Goal: Information Seeking & Learning: Learn about a topic

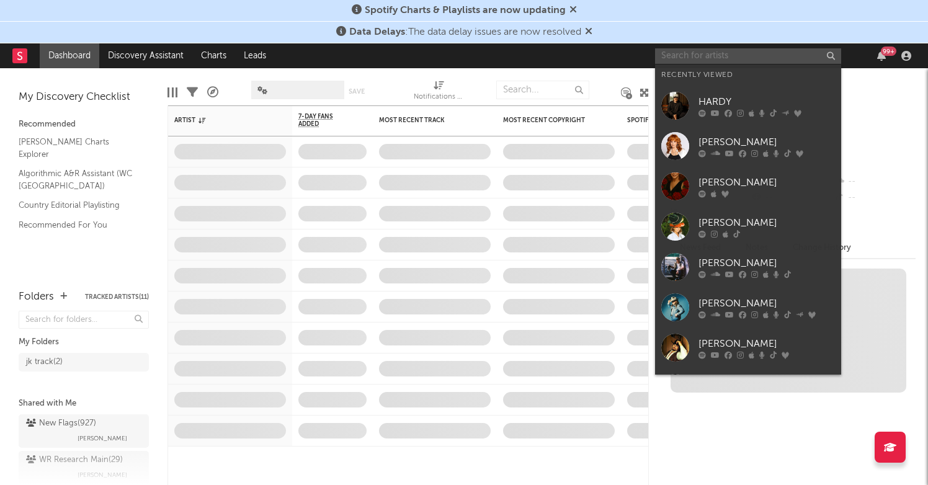
click at [721, 60] on input "text" at bounding box center [748, 56] width 186 height 16
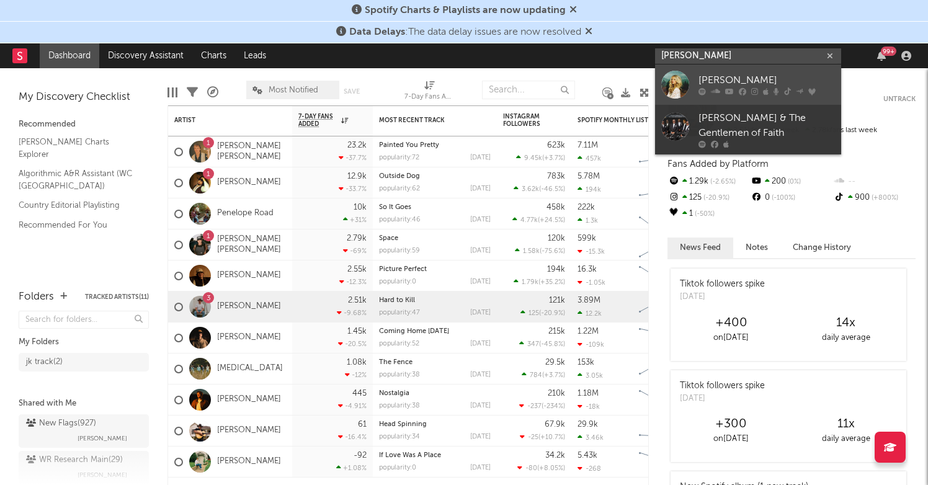
type input "[PERSON_NAME]"
click at [728, 86] on div "[PERSON_NAME]" at bounding box center [766, 80] width 136 height 15
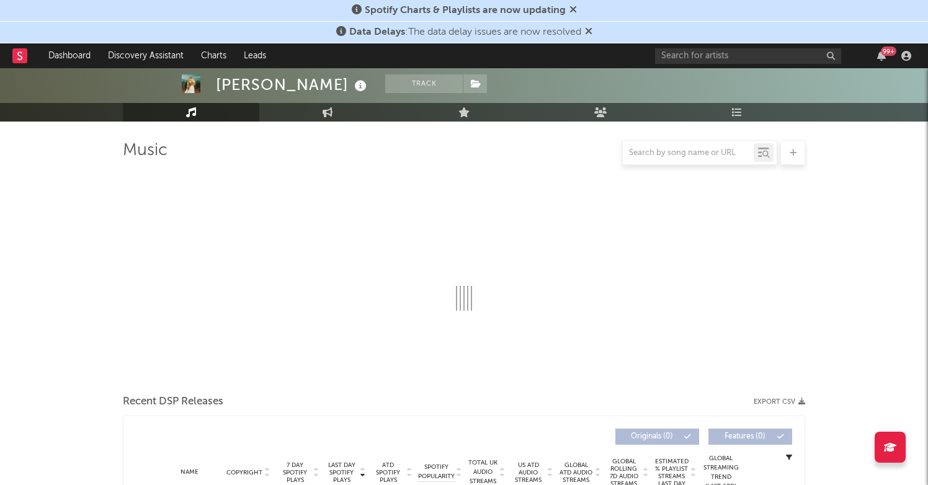
scroll to position [158, 0]
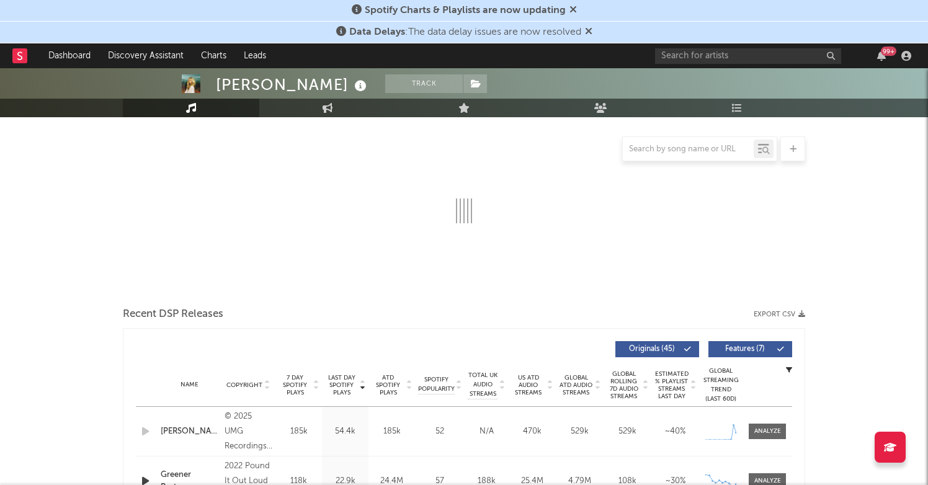
select select "6m"
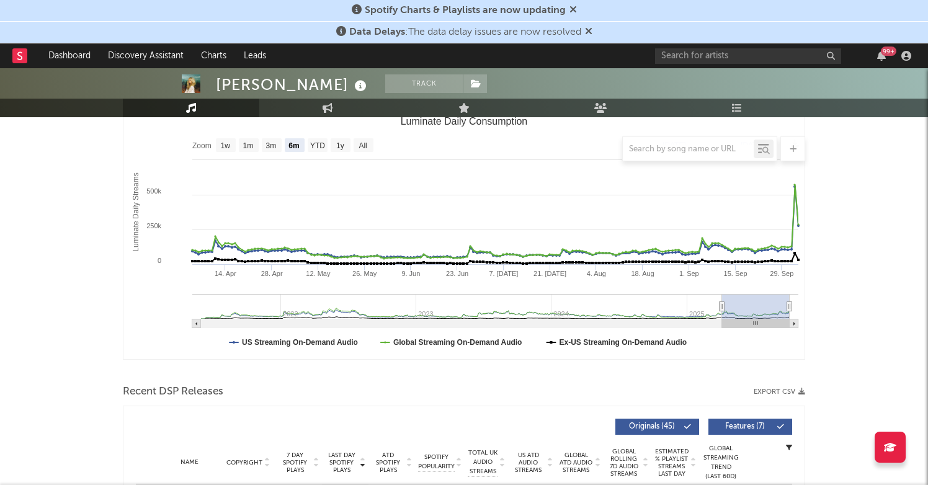
scroll to position [181, 0]
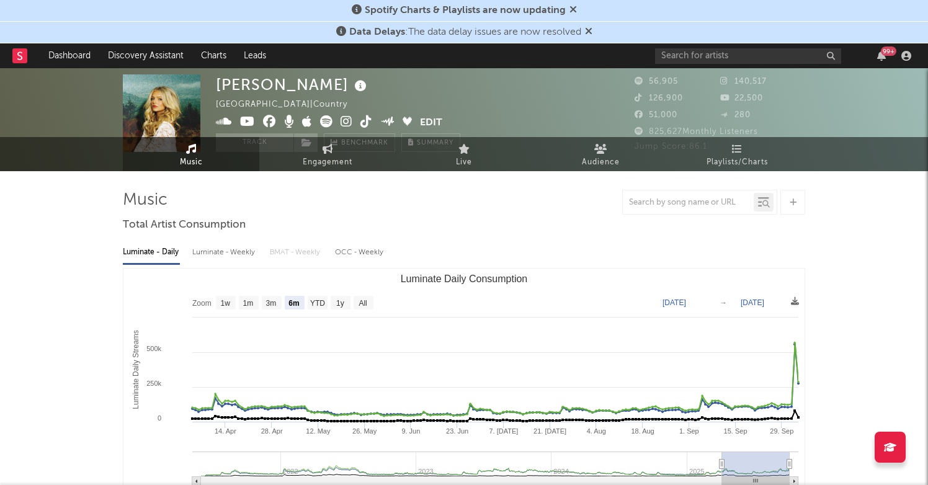
scroll to position [0, 0]
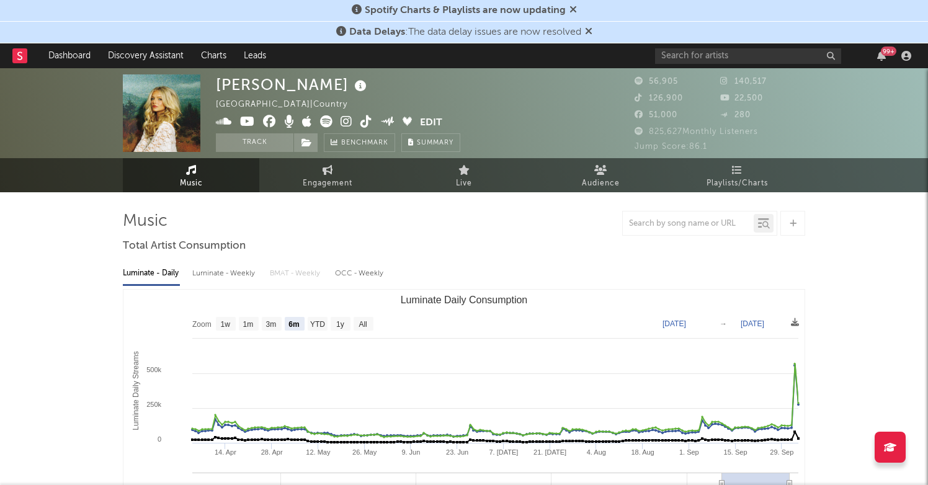
click at [341, 116] on icon at bounding box center [347, 121] width 12 height 12
click at [798, 30] on div "Data Delays : The data delay issues are now resolved" at bounding box center [464, 33] width 928 height 22
click at [651, 22] on div "Data Delays : The data delay issues are now resolved" at bounding box center [464, 33] width 928 height 22
click at [571, 4] on icon at bounding box center [572, 9] width 7 height 10
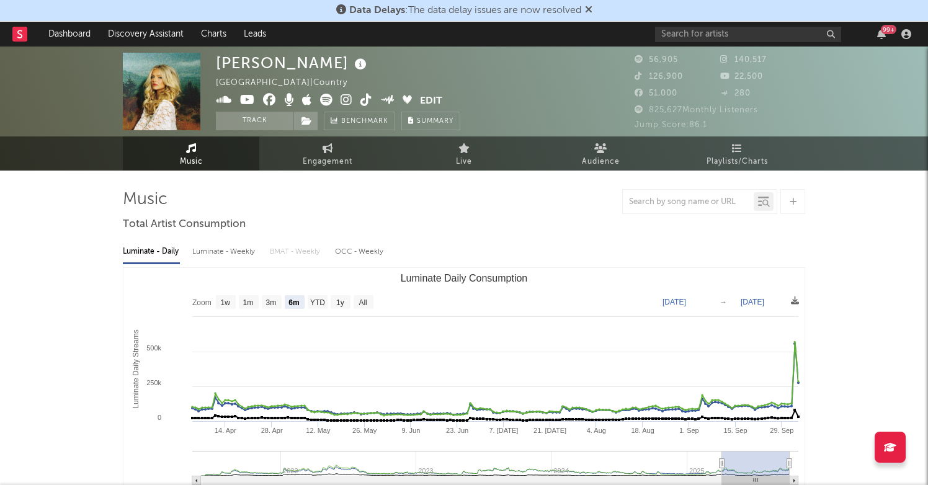
click at [589, 7] on icon at bounding box center [588, 9] width 7 height 10
